Goal: Information Seeking & Learning: Learn about a topic

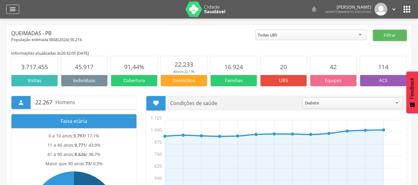
click at [12, 7] on icon "" at bounding box center [12, 9] width 7 height 7
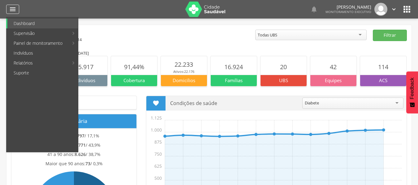
click at [15, 11] on icon "" at bounding box center [12, 9] width 7 height 7
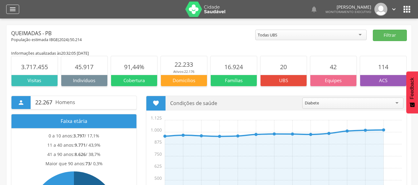
click at [14, 7] on icon "" at bounding box center [12, 9] width 7 height 7
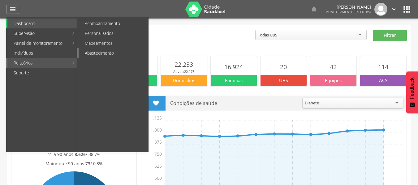
click at [96, 50] on link "Abastecimento" at bounding box center [114, 53] width 70 height 10
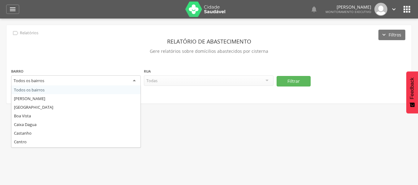
click at [136, 79] on div "Todos os bairros" at bounding box center [76, 81] width 130 height 11
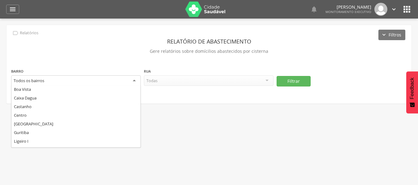
scroll to position [93, 0]
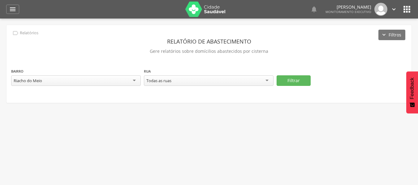
click at [265, 78] on div "Todas as ruas" at bounding box center [209, 81] width 130 height 11
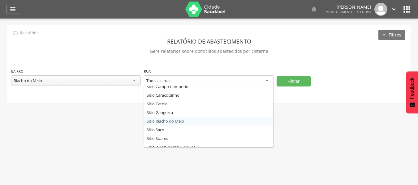
scroll to position [33, 0]
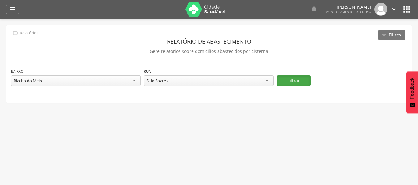
click at [296, 81] on button "Filtrar" at bounding box center [294, 81] width 34 height 11
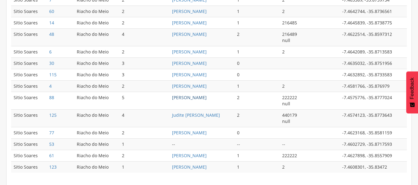
scroll to position [362, 0]
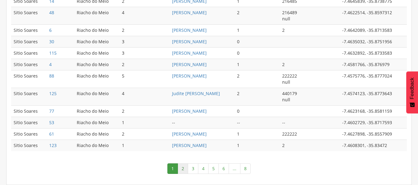
click at [184, 168] on link "2" at bounding box center [183, 169] width 11 height 11
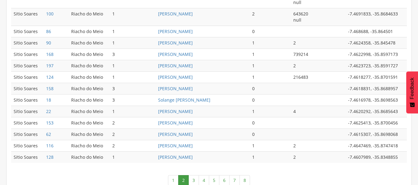
scroll to position [375, 0]
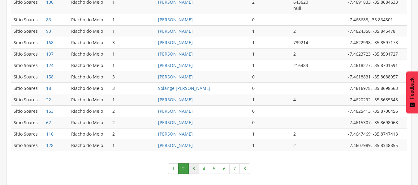
click at [195, 169] on link "3" at bounding box center [194, 169] width 11 height 11
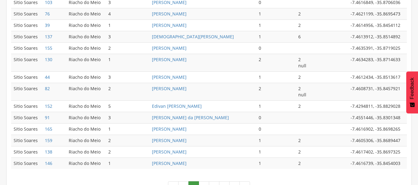
scroll to position [350, 0]
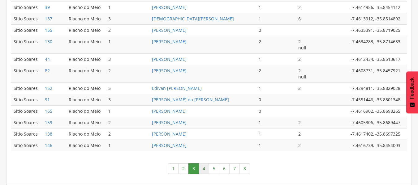
click at [205, 171] on link "4" at bounding box center [204, 169] width 11 height 11
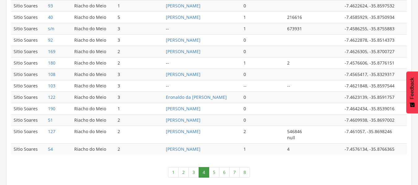
scroll to position [344, 0]
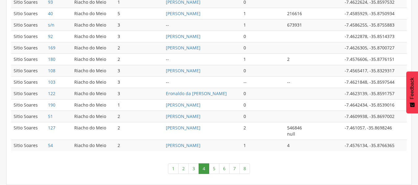
click at [214, 170] on link "5" at bounding box center [214, 169] width 11 height 11
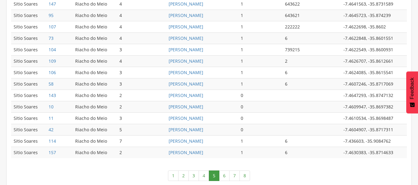
scroll to position [356, 0]
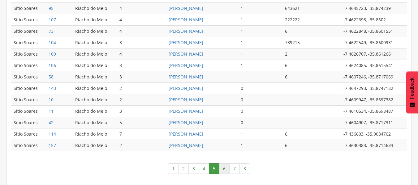
click at [225, 171] on link "6" at bounding box center [224, 169] width 11 height 11
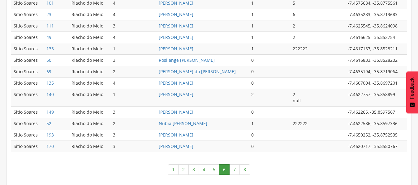
scroll to position [338, 0]
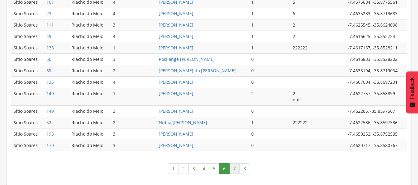
click at [233, 169] on link "7" at bounding box center [234, 169] width 11 height 11
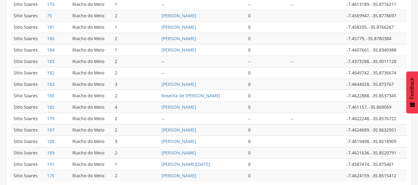
scroll to position [331, 0]
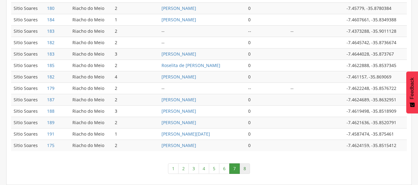
click at [247, 169] on link "8" at bounding box center [245, 169] width 11 height 11
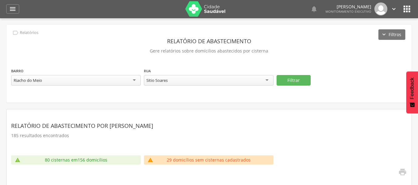
scroll to position [0, 0]
click at [12, 9] on icon "" at bounding box center [12, 9] width 7 height 7
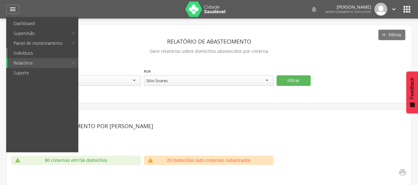
click at [25, 52] on link "Indivíduos" at bounding box center [42, 53] width 71 height 10
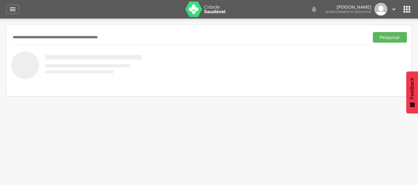
click at [50, 41] on input "text" at bounding box center [189, 37] width 356 height 11
type input "**********"
click at [391, 38] on button "Pesquisar" at bounding box center [390, 37] width 34 height 11
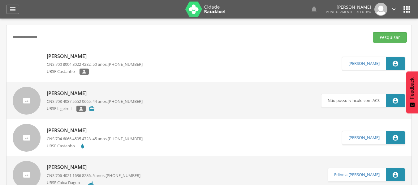
click at [71, 56] on p "[PERSON_NAME]" at bounding box center [95, 56] width 96 height 7
type input "**********"
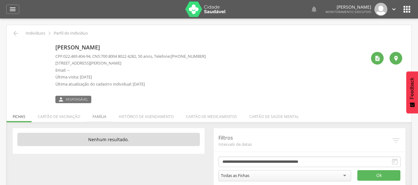
click at [98, 116] on li "Família" at bounding box center [99, 115] width 26 height 15
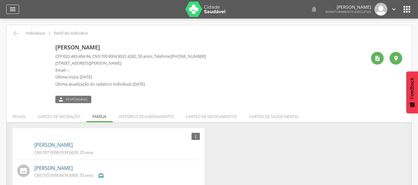
click at [16, 7] on icon "" at bounding box center [12, 9] width 7 height 7
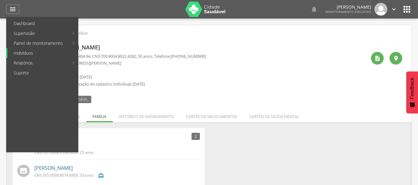
click at [23, 51] on link "Indivíduos" at bounding box center [42, 53] width 71 height 10
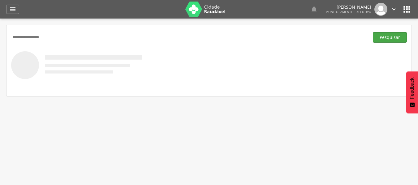
type input "**********"
click at [383, 38] on button "Pesquisar" at bounding box center [390, 37] width 34 height 11
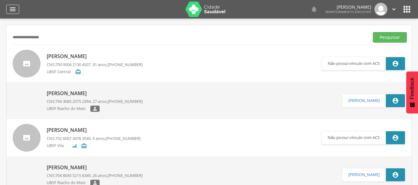
click at [11, 11] on icon "" at bounding box center [12, 9] width 7 height 7
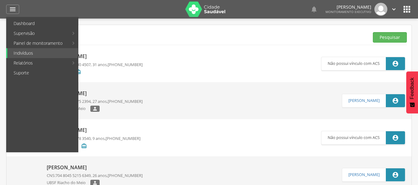
click at [124, 30] on div "**********" at bounding box center [209, 37] width 396 height 15
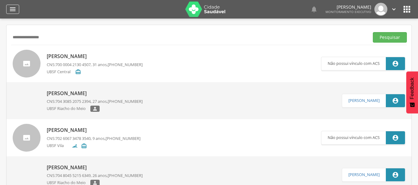
click at [15, 11] on icon "" at bounding box center [12, 9] width 7 height 7
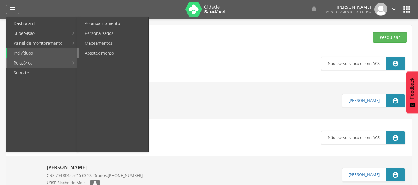
click at [89, 53] on link "Abastecimento" at bounding box center [114, 53] width 70 height 10
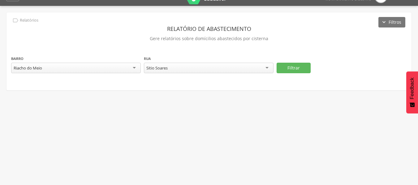
scroll to position [19, 0]
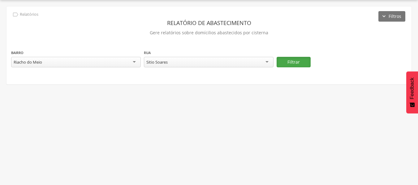
click at [294, 65] on button "Filtrar" at bounding box center [294, 62] width 34 height 11
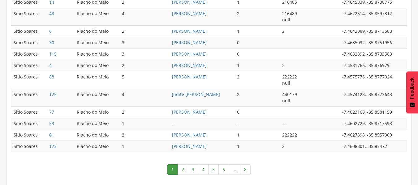
scroll to position [362, 0]
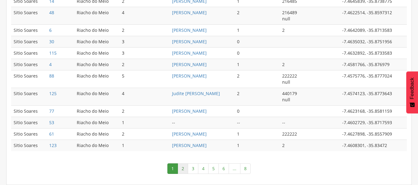
click at [182, 166] on link "2" at bounding box center [183, 169] width 11 height 11
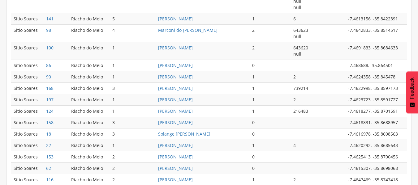
scroll to position [375, 0]
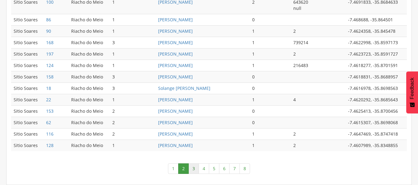
click at [193, 169] on link "3" at bounding box center [194, 169] width 11 height 11
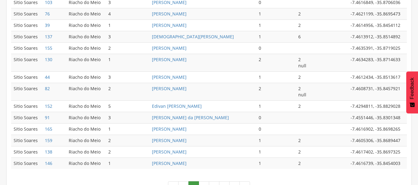
scroll to position [350, 0]
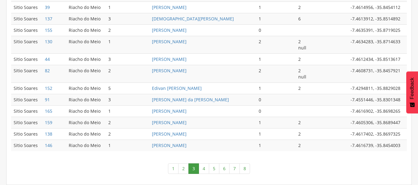
click at [203, 170] on link "4" at bounding box center [204, 169] width 11 height 11
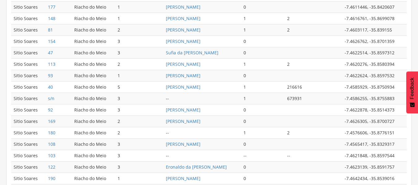
scroll to position [332, 0]
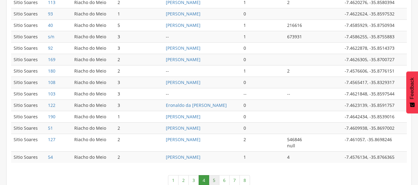
click at [217, 182] on link "5" at bounding box center [214, 181] width 11 height 11
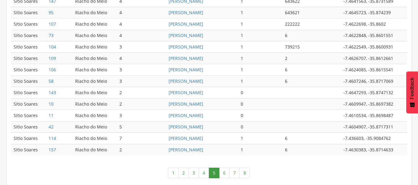
scroll to position [356, 0]
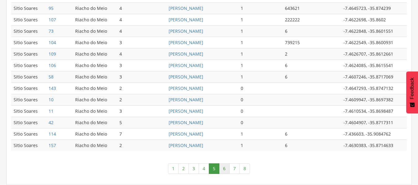
click at [226, 169] on link "6" at bounding box center [224, 169] width 11 height 11
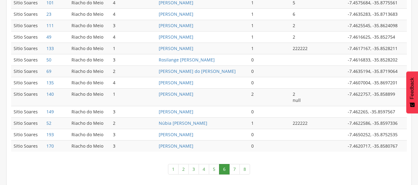
scroll to position [338, 0]
click at [230, 168] on link "7" at bounding box center [234, 169] width 11 height 11
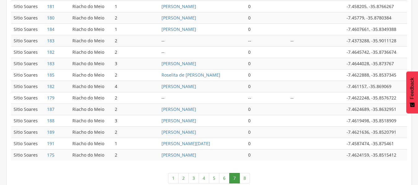
scroll to position [331, 0]
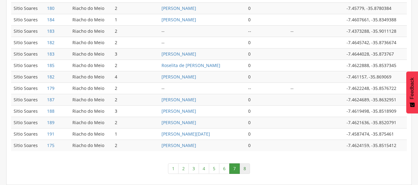
click at [248, 168] on link "8" at bounding box center [245, 169] width 11 height 11
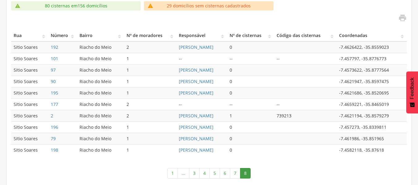
scroll to position [159, 0]
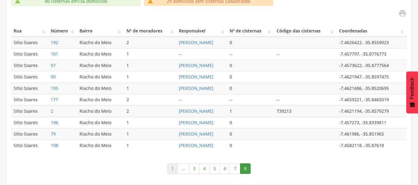
click at [176, 168] on link "1" at bounding box center [173, 169] width 11 height 11
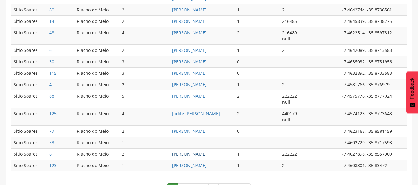
scroll to position [331, 0]
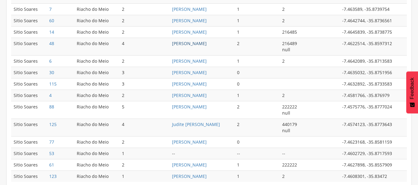
click at [205, 44] on link "[PERSON_NAME]" at bounding box center [189, 44] width 35 height 6
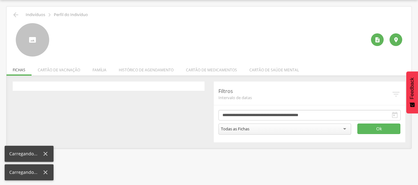
scroll to position [19, 0]
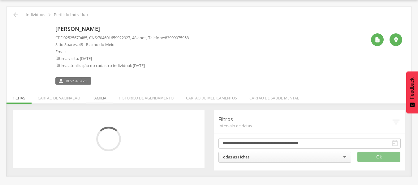
click at [96, 97] on li "Família" at bounding box center [99, 96] width 26 height 15
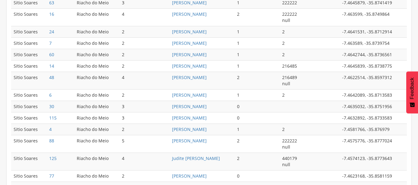
scroll to position [359, 0]
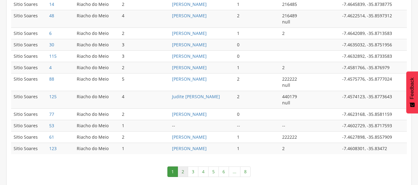
click at [180, 172] on link "2" at bounding box center [183, 172] width 11 height 11
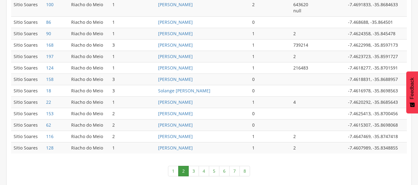
scroll to position [375, 0]
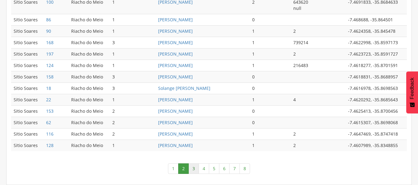
click at [190, 170] on link "3" at bounding box center [194, 169] width 11 height 11
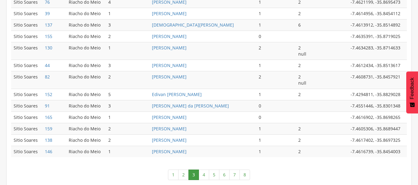
scroll to position [350, 0]
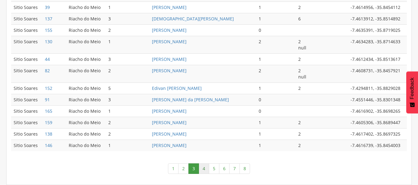
click at [205, 167] on link "4" at bounding box center [204, 169] width 11 height 11
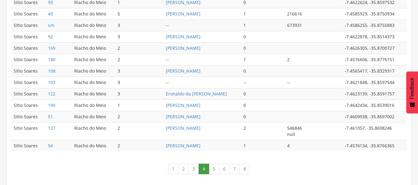
scroll to position [344, 0]
click at [216, 169] on link "5" at bounding box center [214, 169] width 11 height 11
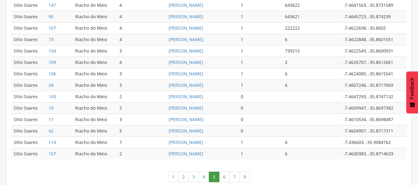
scroll to position [356, 0]
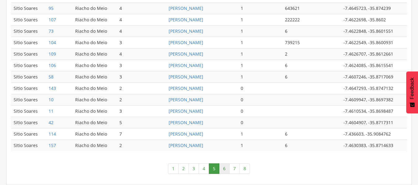
click at [223, 172] on link "6" at bounding box center [224, 169] width 11 height 11
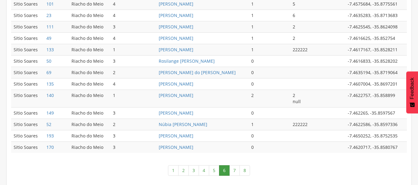
scroll to position [338, 0]
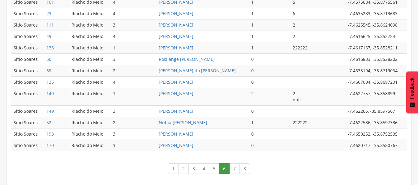
click at [233, 169] on link "7" at bounding box center [234, 169] width 11 height 11
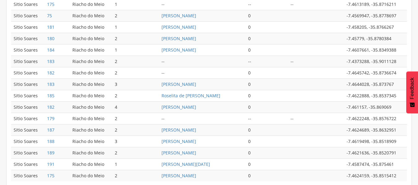
scroll to position [331, 0]
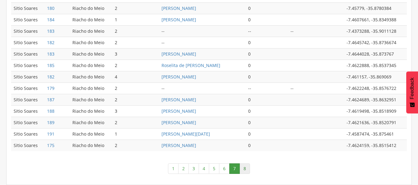
click at [246, 166] on link "8" at bounding box center [245, 169] width 11 height 11
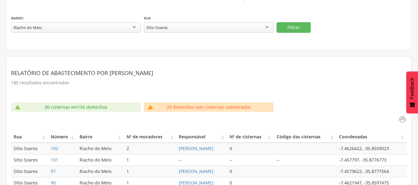
scroll to position [0, 0]
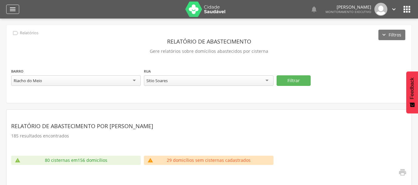
click at [10, 7] on icon "" at bounding box center [12, 9] width 7 height 7
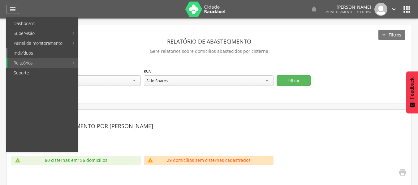
click at [42, 52] on link "Indivíduos" at bounding box center [42, 53] width 71 height 10
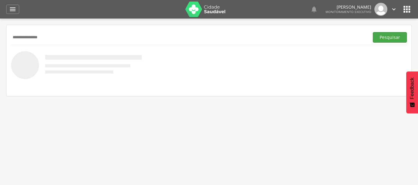
type input "**********"
click at [385, 39] on button "Pesquisar" at bounding box center [390, 37] width 34 height 11
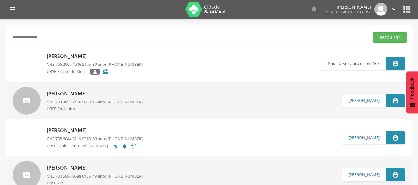
click at [77, 58] on p "[PERSON_NAME]" at bounding box center [95, 56] width 96 height 7
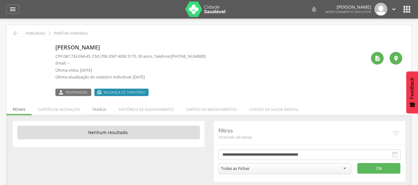
click at [98, 111] on li "Família" at bounding box center [99, 108] width 26 height 15
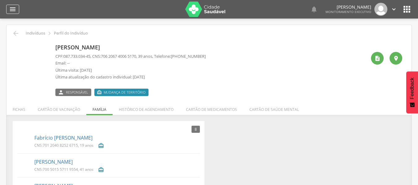
click at [17, 8] on div "" at bounding box center [12, 9] width 13 height 9
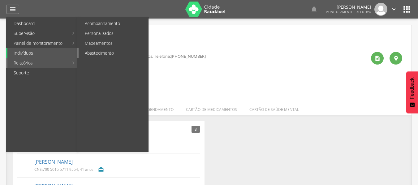
click at [108, 50] on link "Abastecimento" at bounding box center [114, 53] width 70 height 10
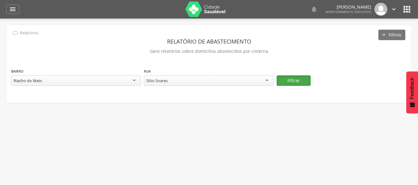
click at [289, 77] on button "Filtrar" at bounding box center [294, 81] width 34 height 11
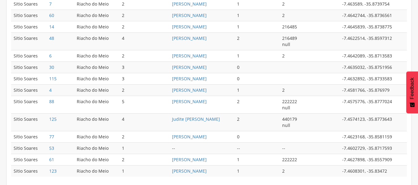
scroll to position [362, 0]
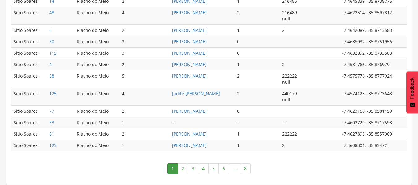
click at [178, 167] on link "1" at bounding box center [173, 169] width 11 height 11
click at [184, 168] on link "2" at bounding box center [183, 169] width 11 height 11
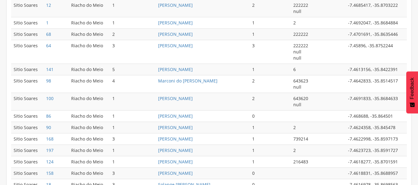
scroll to position [372, 0]
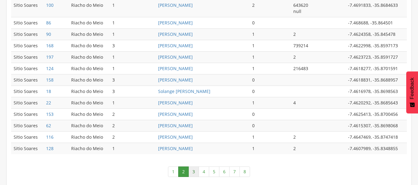
click at [192, 171] on link "3" at bounding box center [194, 172] width 11 height 11
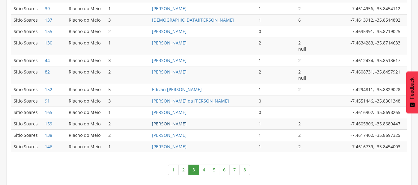
scroll to position [350, 0]
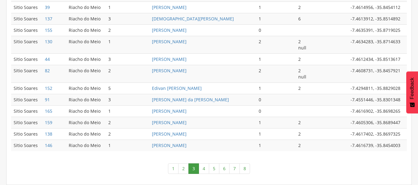
click at [204, 169] on link "4" at bounding box center [204, 169] width 11 height 11
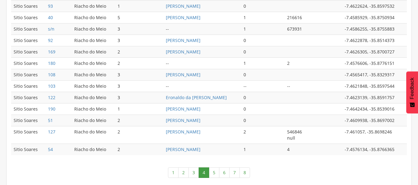
scroll to position [344, 0]
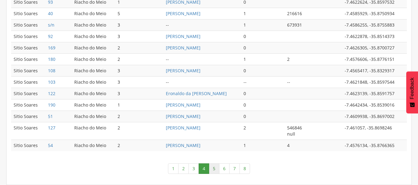
click at [214, 172] on link "5" at bounding box center [214, 169] width 11 height 11
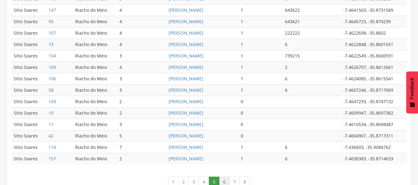
scroll to position [356, 0]
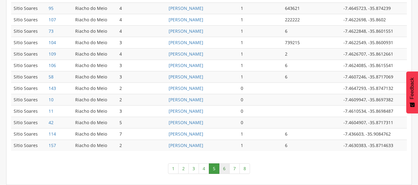
click at [225, 171] on link "6" at bounding box center [224, 169] width 11 height 11
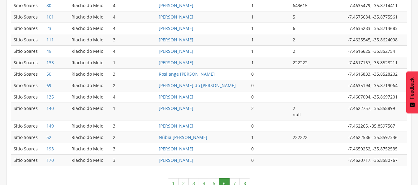
scroll to position [332, 0]
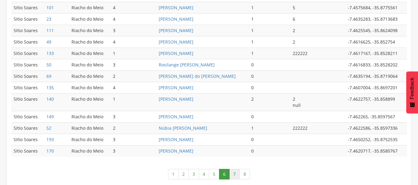
click at [234, 175] on link "7" at bounding box center [234, 174] width 11 height 11
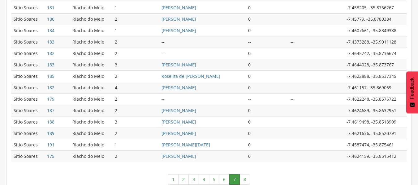
scroll to position [331, 0]
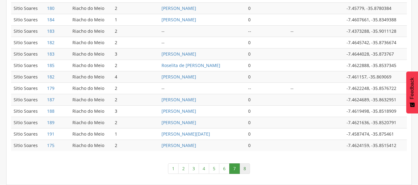
click at [248, 167] on link "8" at bounding box center [245, 169] width 11 height 11
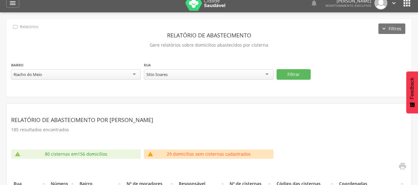
scroll to position [0, 0]
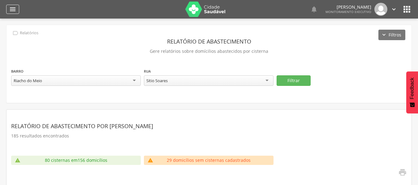
click at [14, 8] on icon "" at bounding box center [12, 9] width 7 height 7
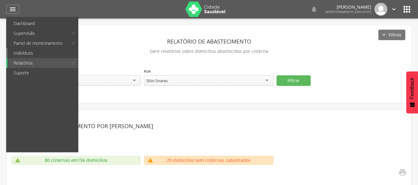
click at [33, 54] on link "Indivíduos" at bounding box center [42, 53] width 71 height 10
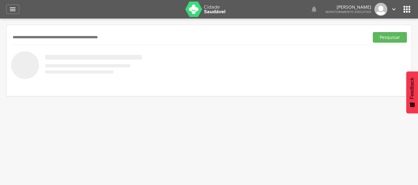
click at [61, 37] on input "text" at bounding box center [189, 37] width 356 height 11
click at [381, 35] on button "Pesquisar" at bounding box center [390, 37] width 34 height 11
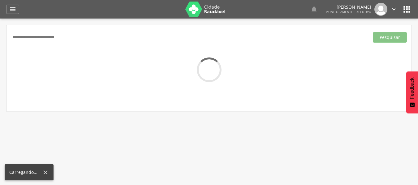
click at [43, 38] on input "**********" at bounding box center [189, 37] width 356 height 11
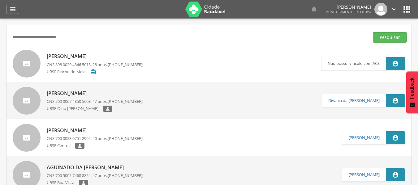
click at [98, 58] on p "[PERSON_NAME]" at bounding box center [95, 56] width 96 height 7
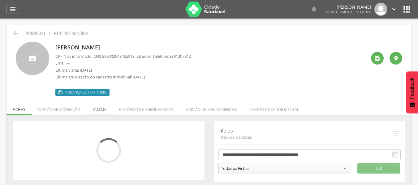
click at [99, 110] on li "Família" at bounding box center [99, 108] width 26 height 15
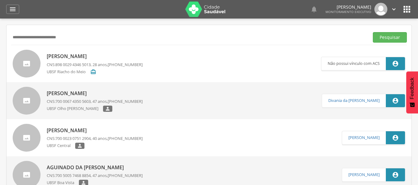
drag, startPoint x: 81, startPoint y: 37, endPoint x: 29, endPoint y: 36, distance: 52.3
click at [29, 36] on input "**********" at bounding box center [189, 37] width 356 height 11
type input "*"
click at [384, 34] on button "Pesquisar" at bounding box center [390, 37] width 34 height 11
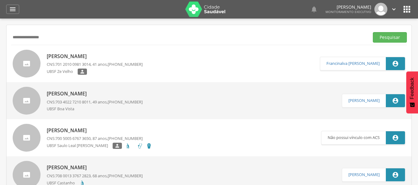
drag, startPoint x: 60, startPoint y: 40, endPoint x: 11, endPoint y: 15, distance: 55.3
click at [14, 15] on div " Dashboard Supervisão Produtividade Mapa da cidade Mapa de cobertura Ranking A…" at bounding box center [209, 92] width 418 height 185
paste input "**********"
click at [14, 35] on input "**********" at bounding box center [189, 37] width 356 height 11
type input "**********"
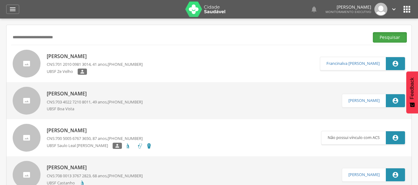
click at [383, 37] on button "Pesquisar" at bounding box center [390, 37] width 34 height 11
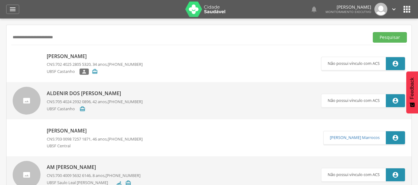
click at [64, 53] on p "[PERSON_NAME]" at bounding box center [95, 56] width 96 height 7
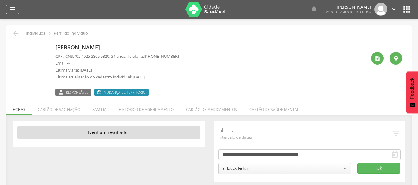
click at [13, 13] on icon "" at bounding box center [12, 9] width 7 height 7
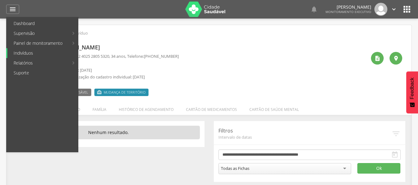
click at [20, 55] on link "Indivíduos" at bounding box center [42, 53] width 71 height 10
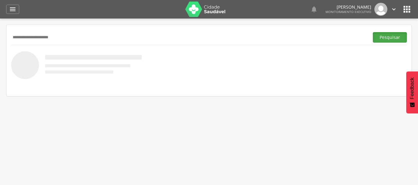
click at [391, 37] on button "Pesquisar" at bounding box center [390, 37] width 34 height 11
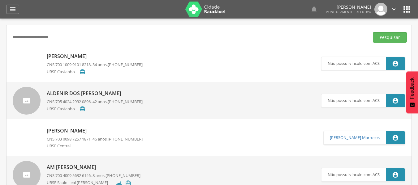
drag, startPoint x: 81, startPoint y: 40, endPoint x: 33, endPoint y: 25, distance: 49.8
type input "*"
click at [392, 37] on button "Pesquisar" at bounding box center [390, 37] width 34 height 11
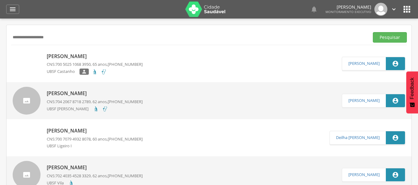
drag, startPoint x: 60, startPoint y: 37, endPoint x: 23, endPoint y: 31, distance: 37.6
click at [23, 31] on div "**********" at bounding box center [209, 37] width 396 height 15
type input "*"
type input "**********"
click at [381, 37] on button "Pesquisar" at bounding box center [390, 37] width 34 height 11
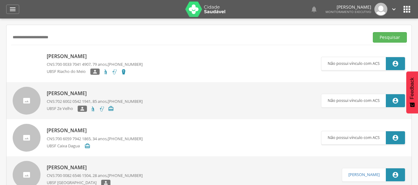
click at [68, 55] on p "[PERSON_NAME]" at bounding box center [95, 56] width 96 height 7
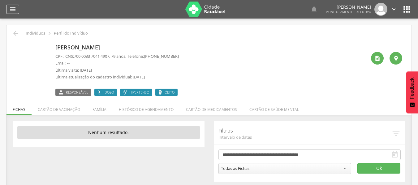
click at [17, 8] on div "" at bounding box center [12, 9] width 13 height 9
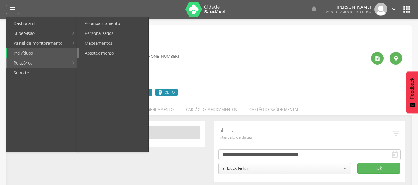
click at [87, 55] on link "Abastecimento" at bounding box center [114, 53] width 70 height 10
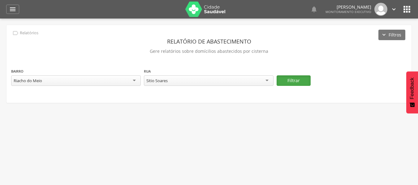
click at [290, 78] on button "Filtrar" at bounding box center [294, 81] width 34 height 11
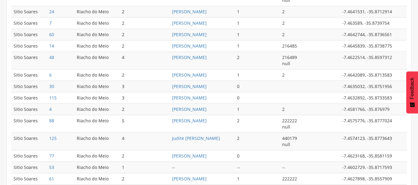
scroll to position [328, 0]
